Goal: Task Accomplishment & Management: Manage account settings

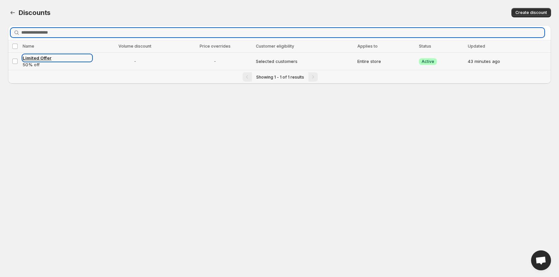
click at [44, 57] on span "Limited Offer" at bounding box center [37, 57] width 29 height 5
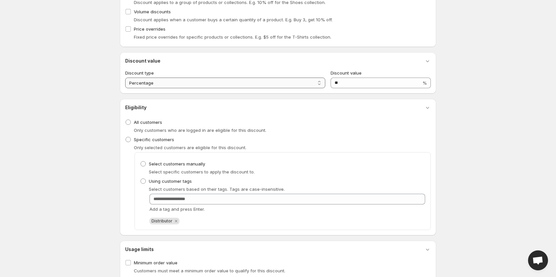
scroll to position [133, 0]
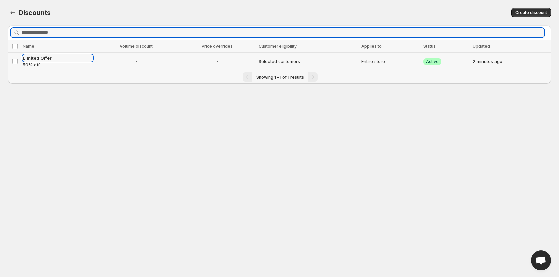
click at [44, 58] on span "Limited Offer" at bounding box center [37, 57] width 29 height 5
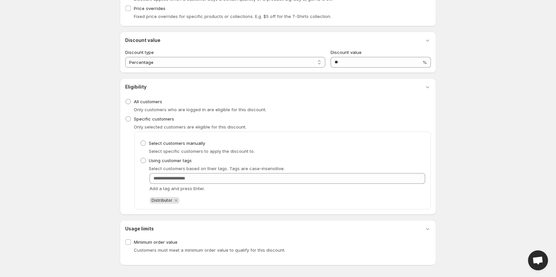
scroll to position [154, 0]
click at [160, 198] on span "Distributor" at bounding box center [161, 199] width 21 height 5
